Goal: Navigation & Orientation: Find specific page/section

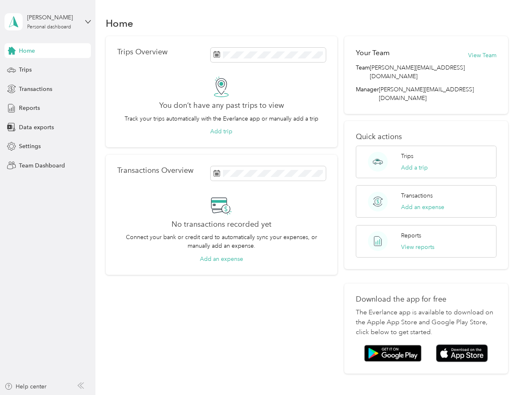
click at [261, 198] on div "No transactions recorded yet Connect your bank or credit card to automatically …" at bounding box center [221, 229] width 209 height 68
click at [48, 22] on div "[PERSON_NAME]" at bounding box center [52, 17] width 51 height 9
click at [48, 51] on div "You’re signed in as [EMAIL_ADDRESS][DOMAIN_NAME] Team dashboard Personal dashbo…" at bounding box center [115, 72] width 220 height 84
click at [12, 51] on div "You’re signed in as [EMAIL_ADDRESS][DOMAIN_NAME] Team dashboard Personal dashbo…" at bounding box center [115, 72] width 220 height 84
click at [48, 70] on div "Trips" at bounding box center [48, 70] width 86 height 15
